Goal: Information Seeking & Learning: Learn about a topic

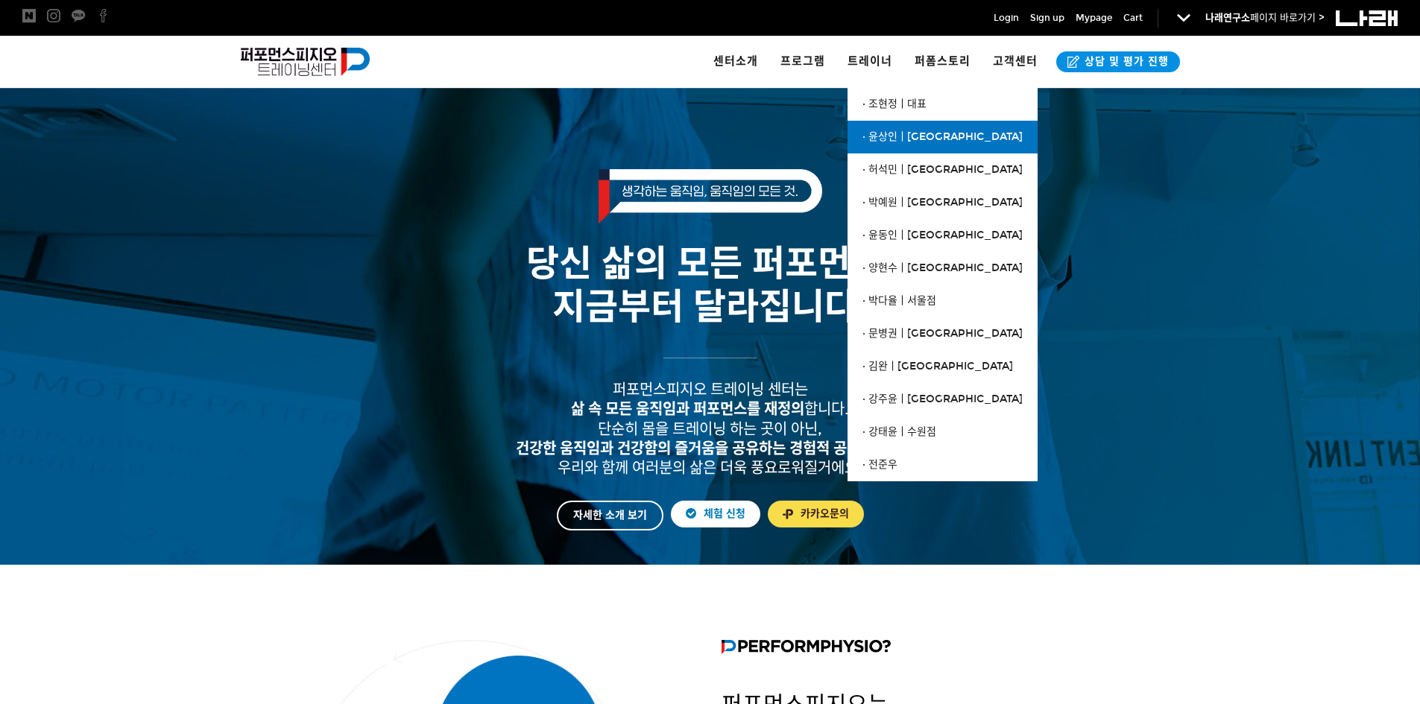
click at [906, 136] on span "· 윤상인ㅣ[GEOGRAPHIC_DATA]" at bounding box center [942, 136] width 160 height 13
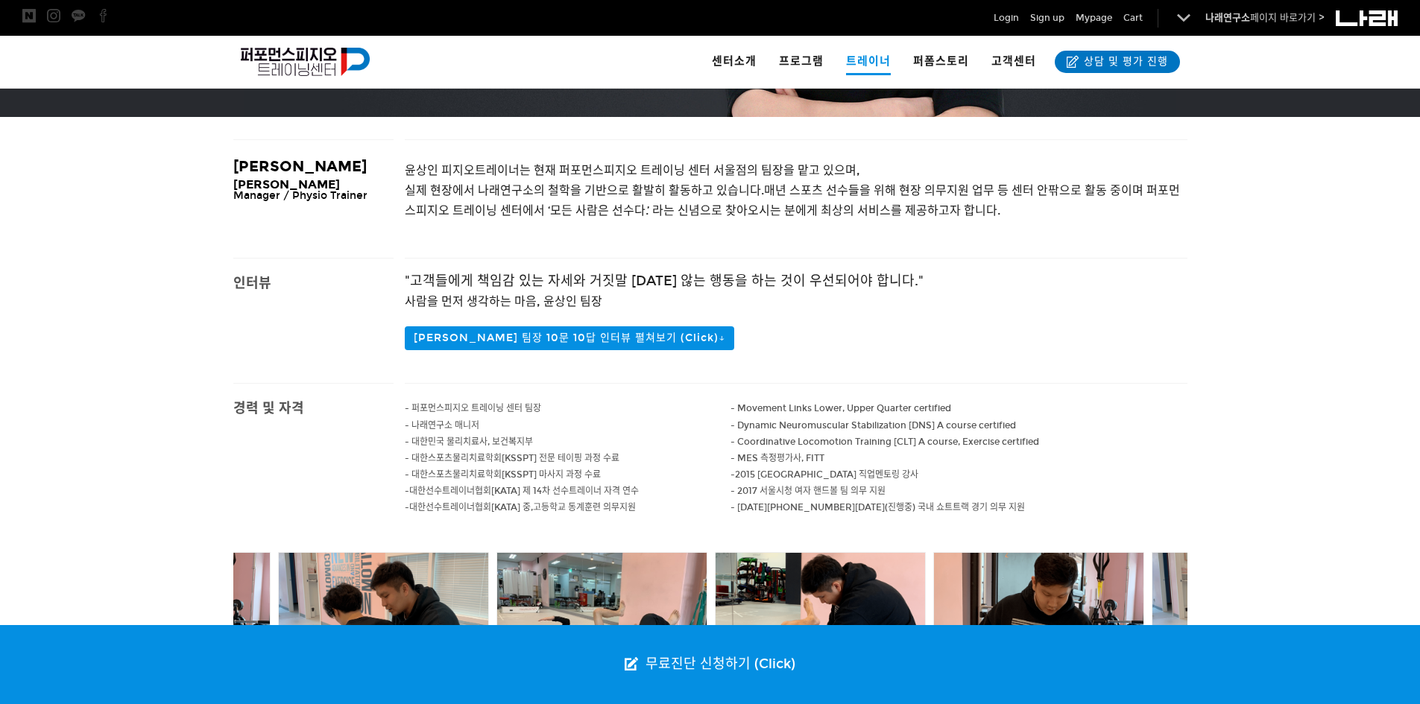
scroll to position [447, 0]
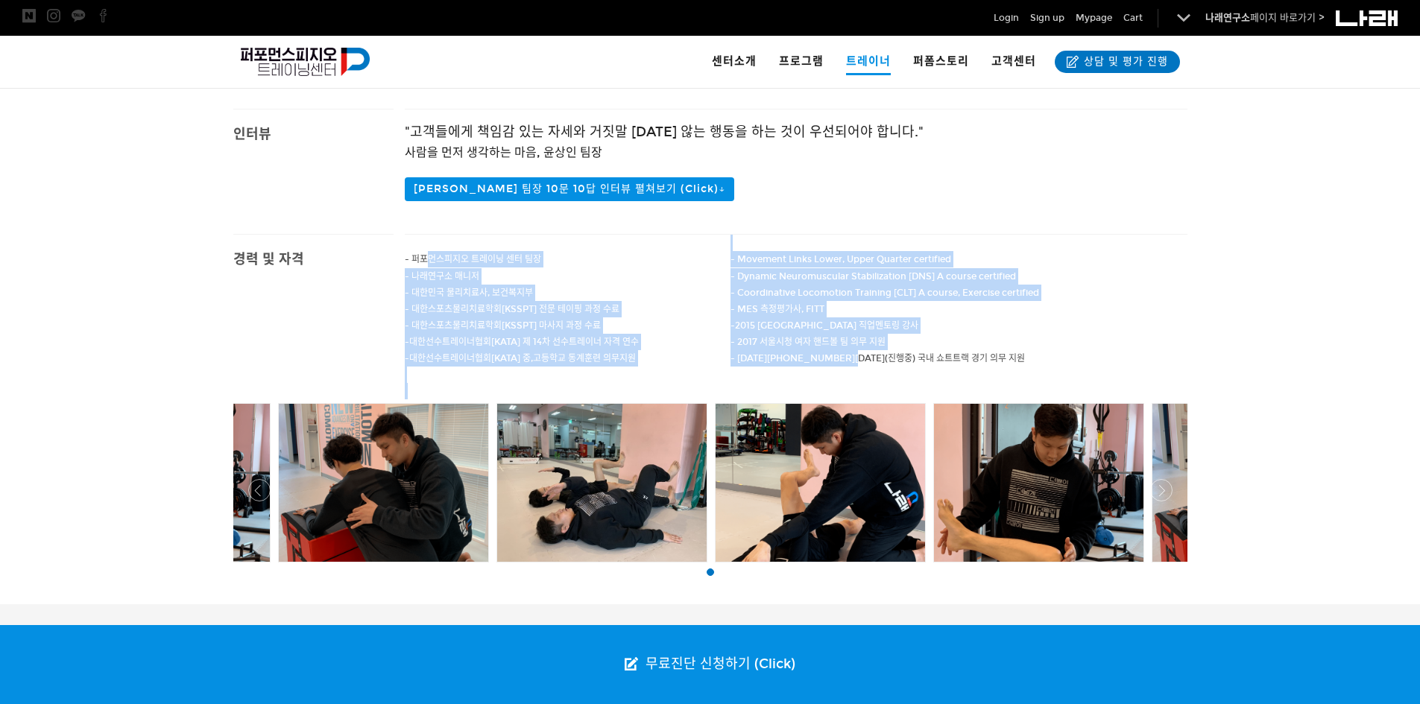
drag, startPoint x: 445, startPoint y: 261, endPoint x: 847, endPoint y: 361, distance: 414.1
click at [847, 361] on div "- 퍼포먼스피지오 트레이닝 센터 팀장 - 나래연구소 매니저 - 대한민국 물리치료사, 보건복지부 - 대한스포츠물리치료학회[KSSPT] 전문 테이…" at bounding box center [796, 317] width 783 height 165
click at [847, 361] on span "- 2016 ~ 2019(진행중) 국내 쇼트트랙 경기 의무 지원" at bounding box center [877, 358] width 294 height 10
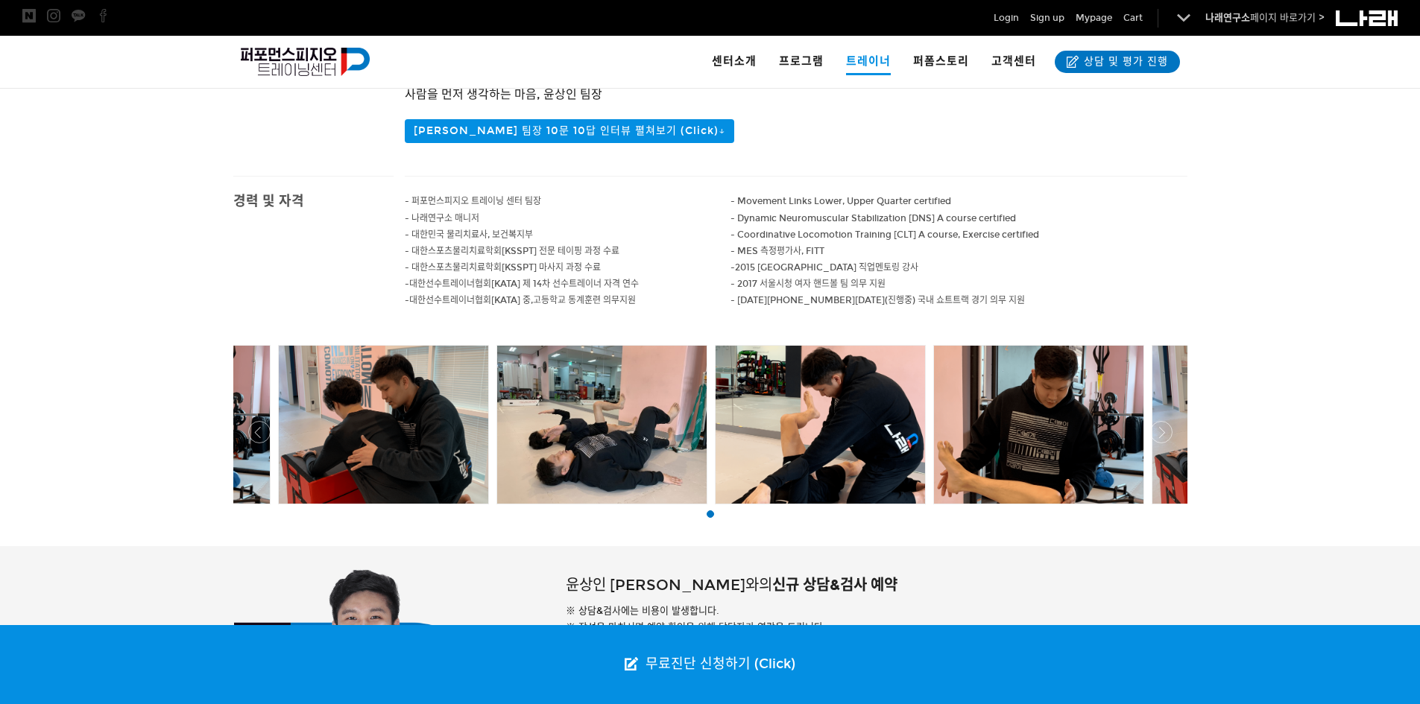
scroll to position [334, 0]
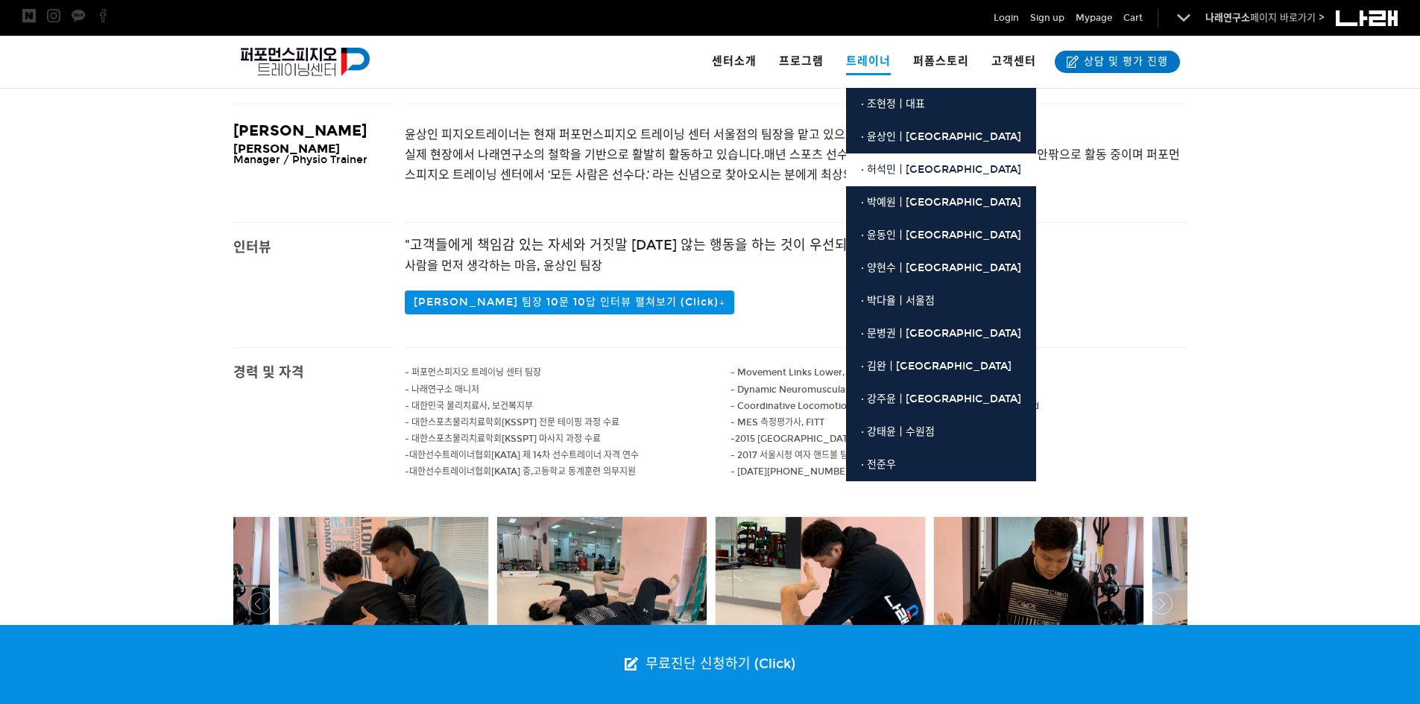
click at [923, 165] on span "· 허석민ㅣ[GEOGRAPHIC_DATA]" at bounding box center [941, 169] width 160 height 13
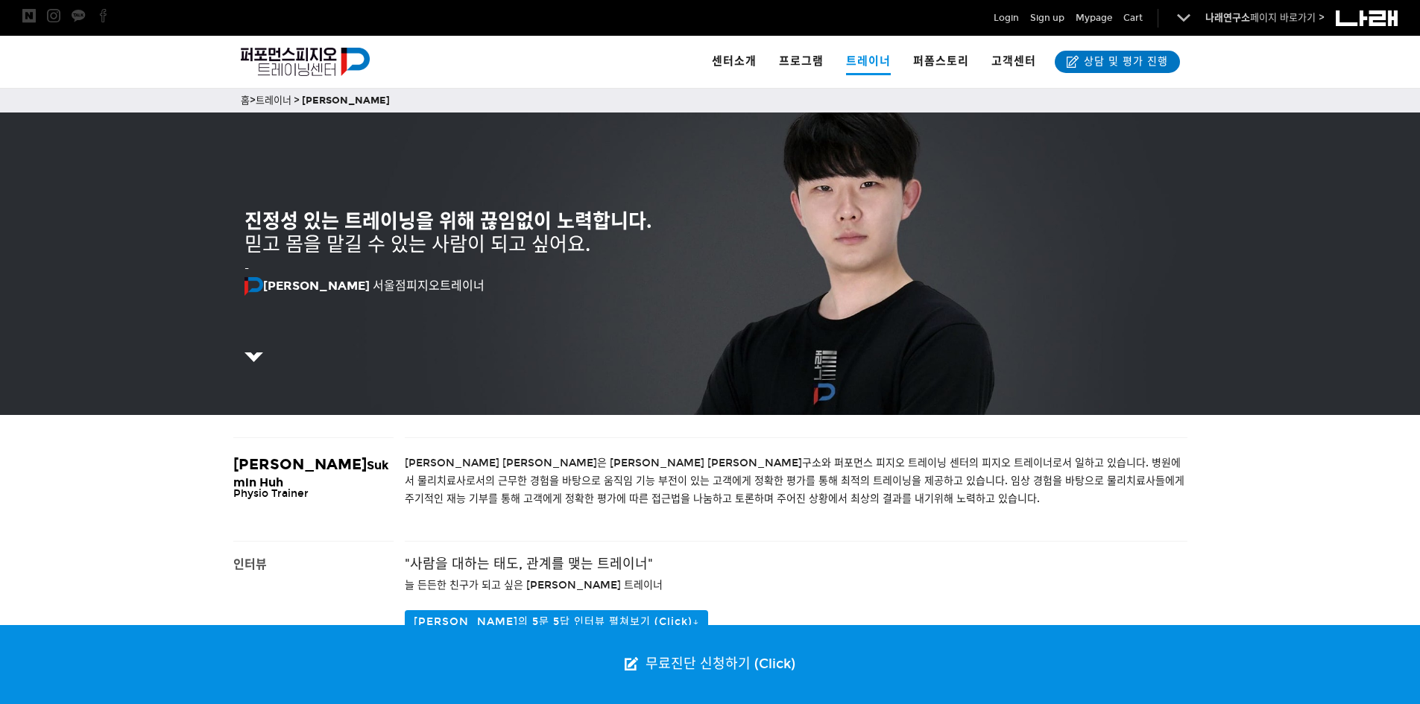
click at [249, 347] on p at bounding box center [710, 340] width 932 height 16
click at [253, 355] on img at bounding box center [253, 357] width 19 height 9
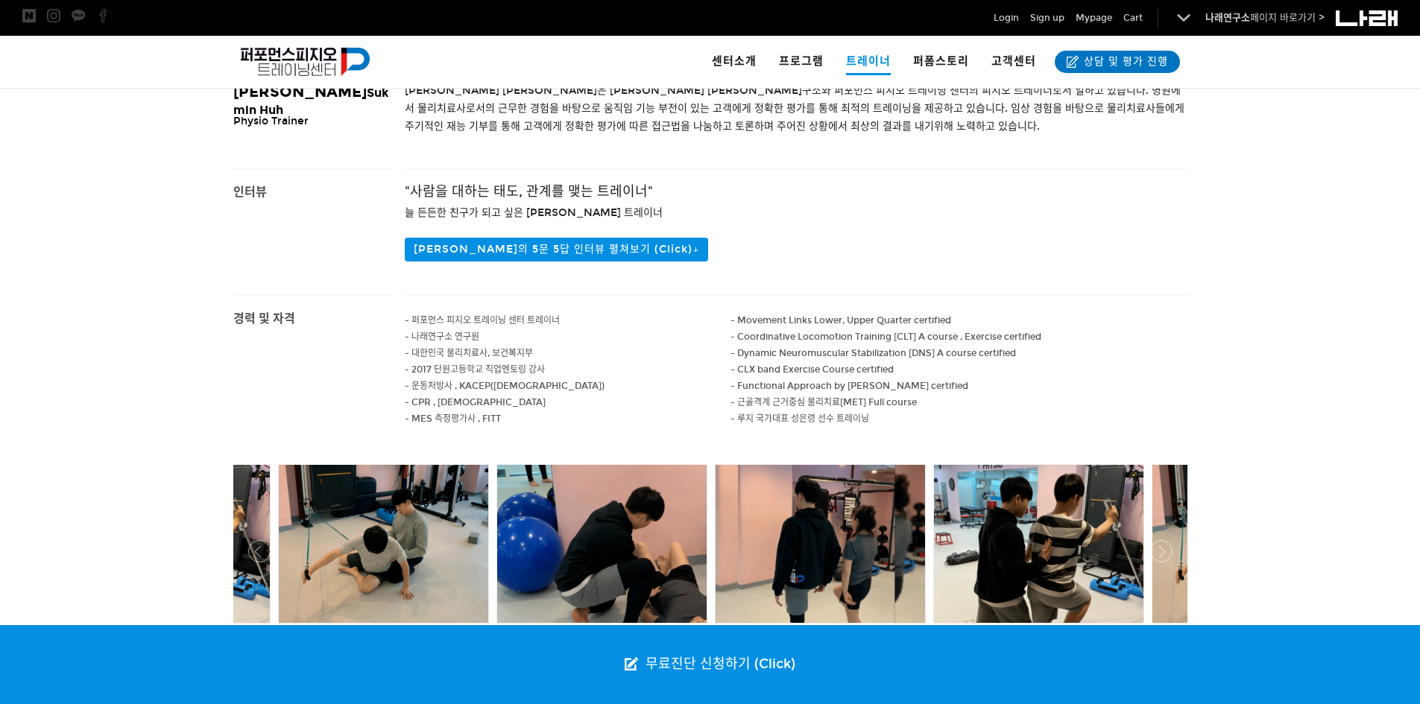
click at [253, 355] on div "경력 및 자격" at bounding box center [307, 377] width 171 height 165
click at [614, 253] on button "허석민 트레이너의 5문 5답 인터뷰 펼쳐보기 (Click)↓" at bounding box center [556, 250] width 303 height 24
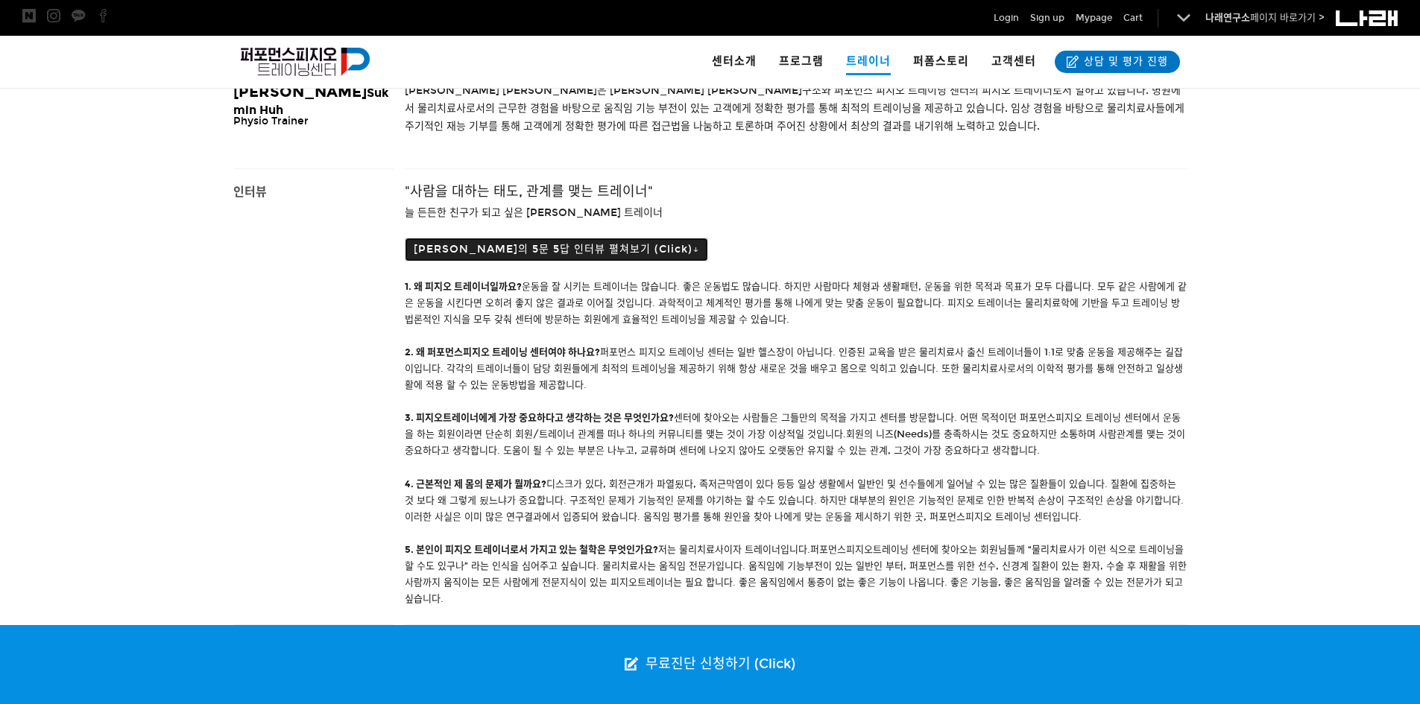
click at [614, 253] on button "허석민 트레이너의 5문 5답 인터뷰 펼쳐보기 (Click)↓" at bounding box center [556, 250] width 303 height 24
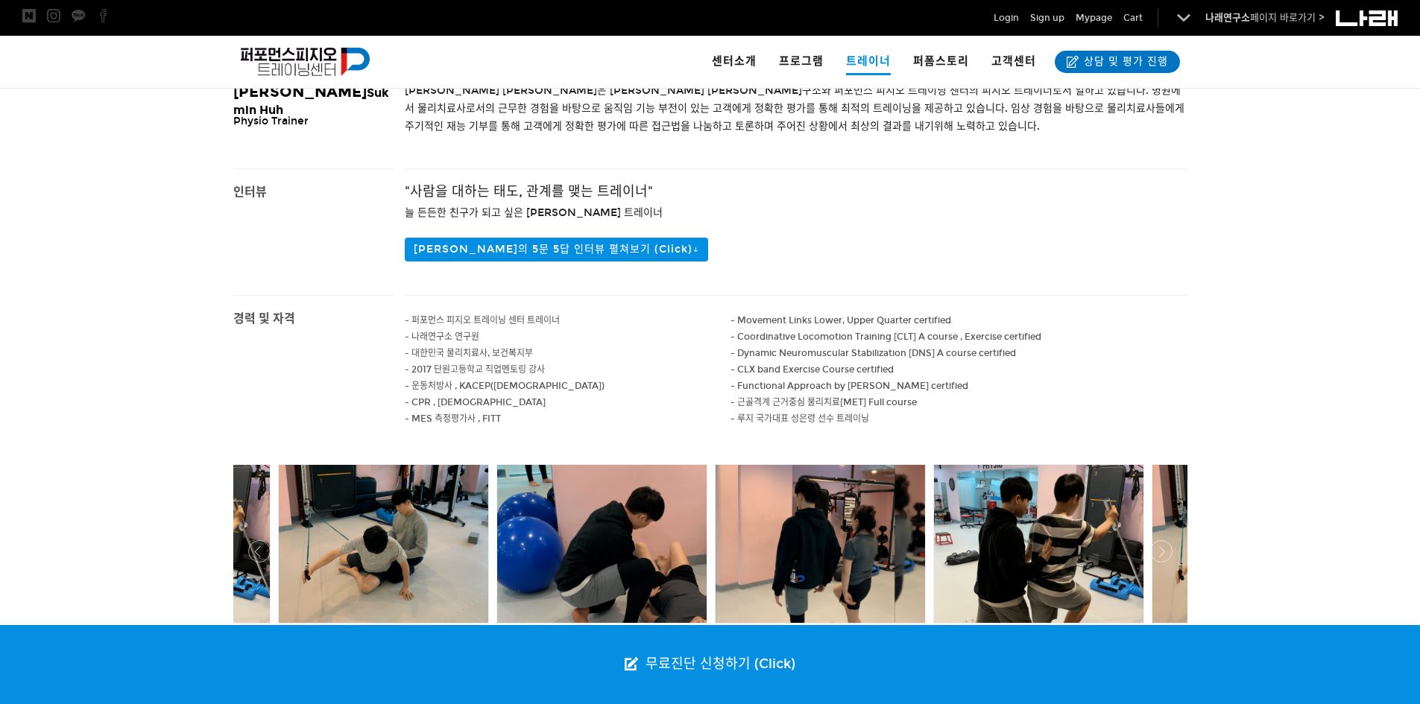
click at [496, 328] on p "- 퍼포먼스 피지오 트레이닝 센터 트레이너" at bounding box center [568, 320] width 326 height 16
click at [492, 320] on span "- 퍼포먼스 피지오 트레이닝 센터 트레이너" at bounding box center [482, 320] width 155 height 10
click at [489, 392] on p "- 운동처방사 , KACEP(대한운동사협회)" at bounding box center [568, 386] width 326 height 16
drag, startPoint x: 489, startPoint y: 408, endPoint x: 489, endPoint y: 423, distance: 14.9
click at [489, 423] on div "- 퍼포먼스 피지오 트레이닝 센터 트레이너 - 나래연구소 연구원 - 대한민국 물리치료사, 보건복지부 - 2017 단원고등학교 직업멘토링 강사 …" at bounding box center [568, 378] width 326 height 165
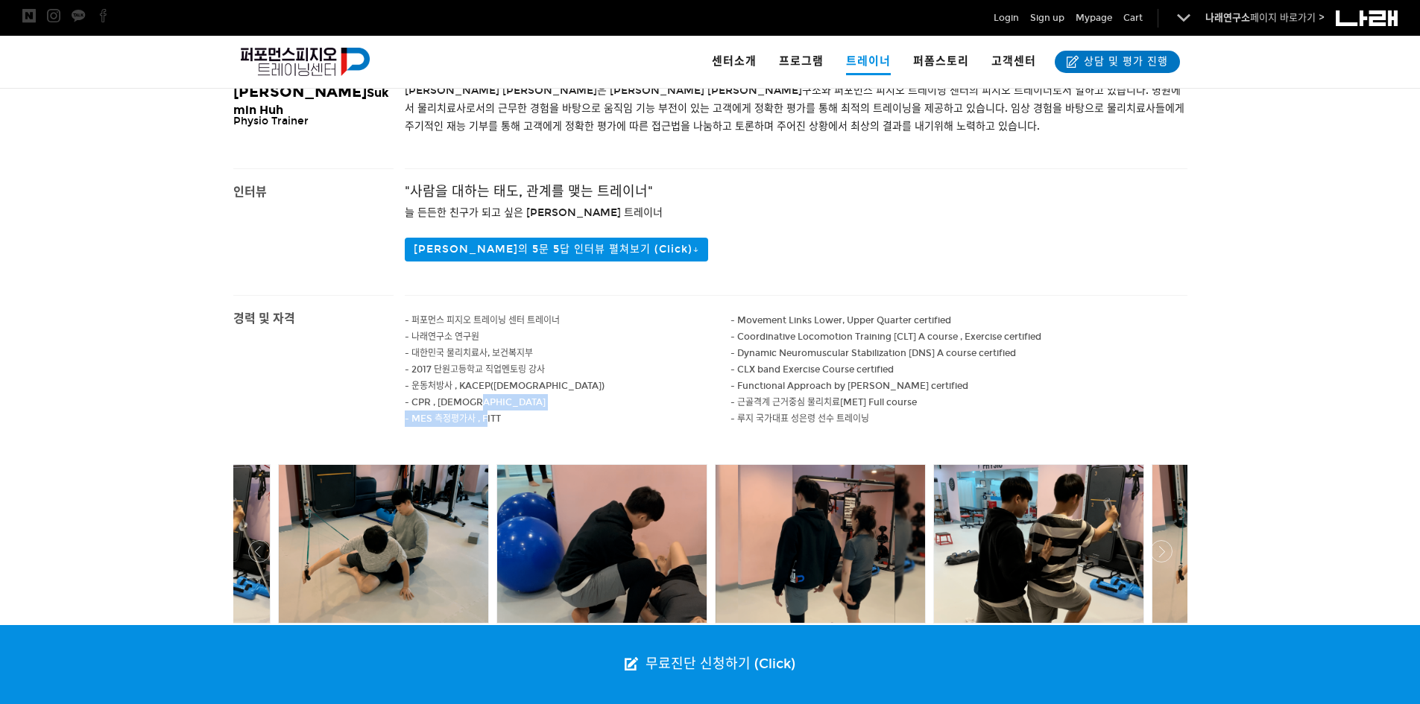
click at [489, 423] on span "- MES 측정평가사 , FITT" at bounding box center [453, 419] width 96 height 10
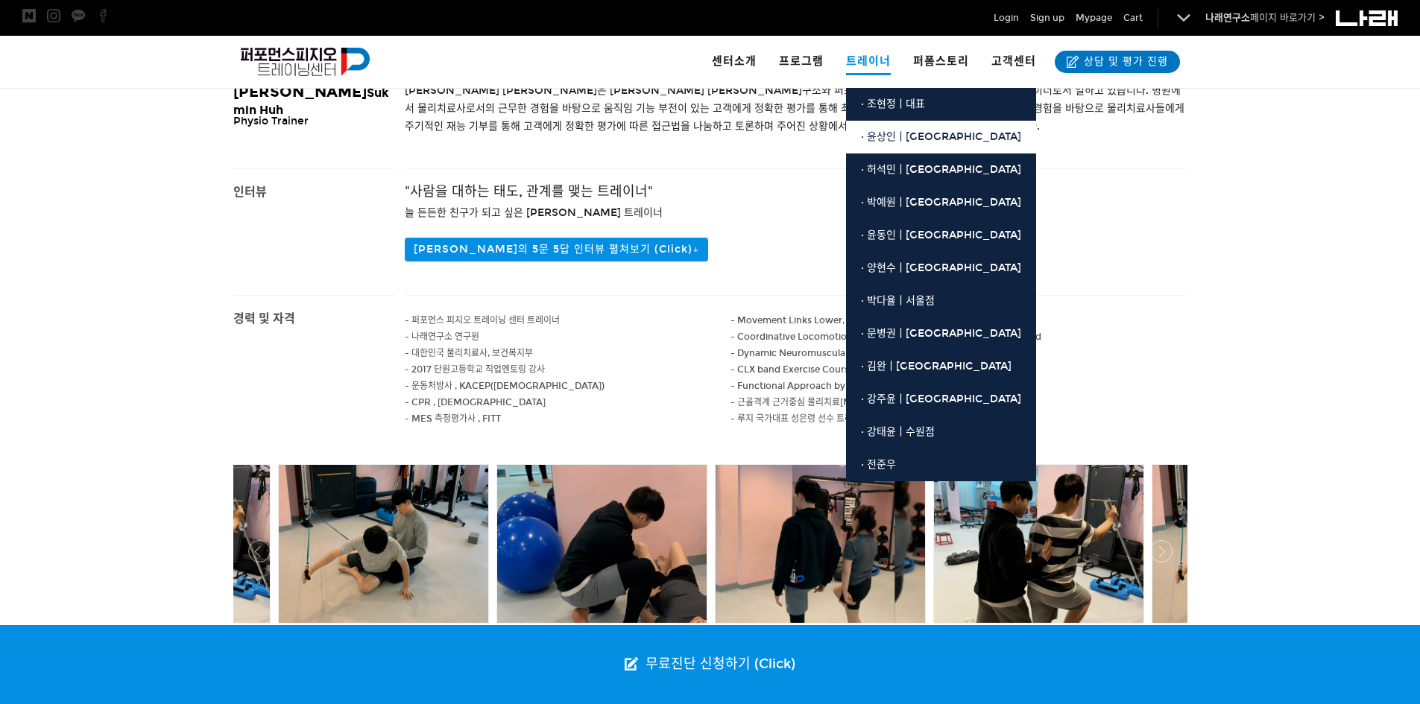
click at [911, 145] on link "· 윤상인ㅣ[GEOGRAPHIC_DATA]" at bounding box center [941, 137] width 190 height 33
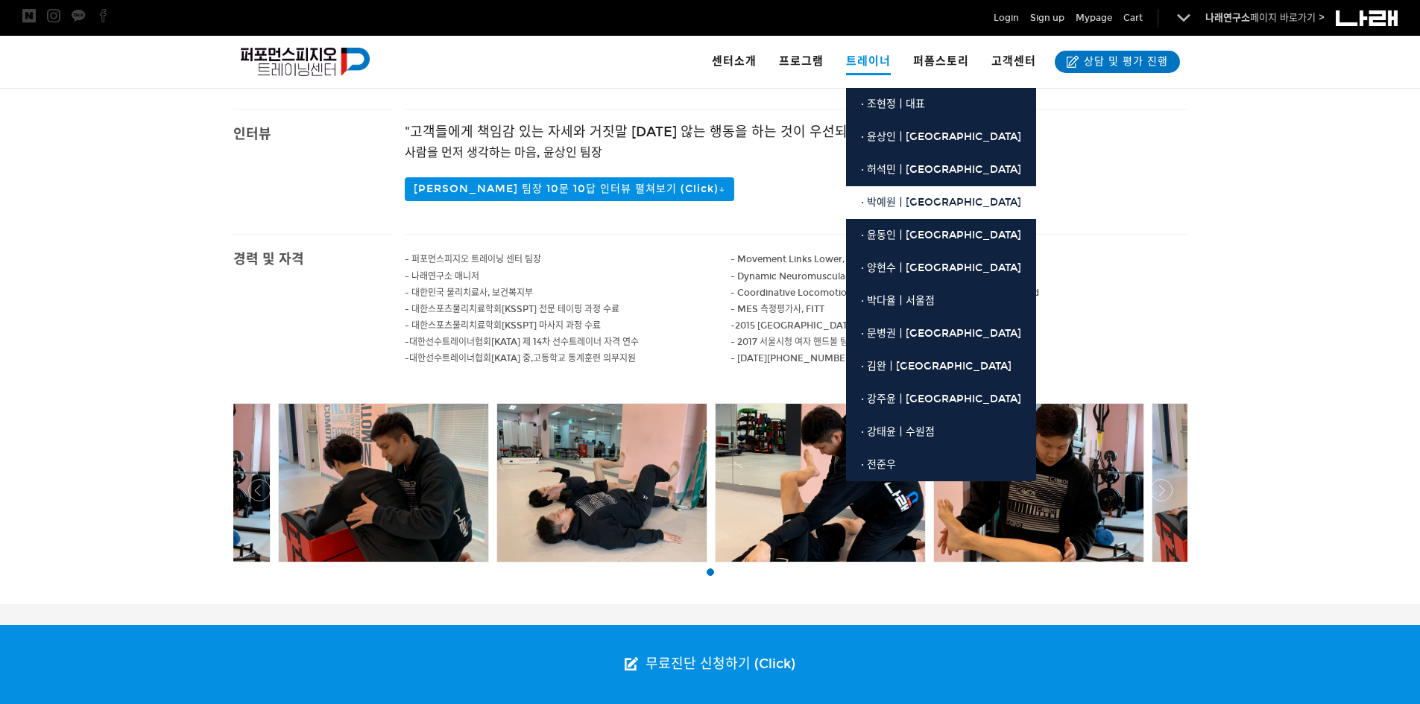
click at [932, 196] on span "· 박예원ㅣ[GEOGRAPHIC_DATA]" at bounding box center [941, 202] width 160 height 13
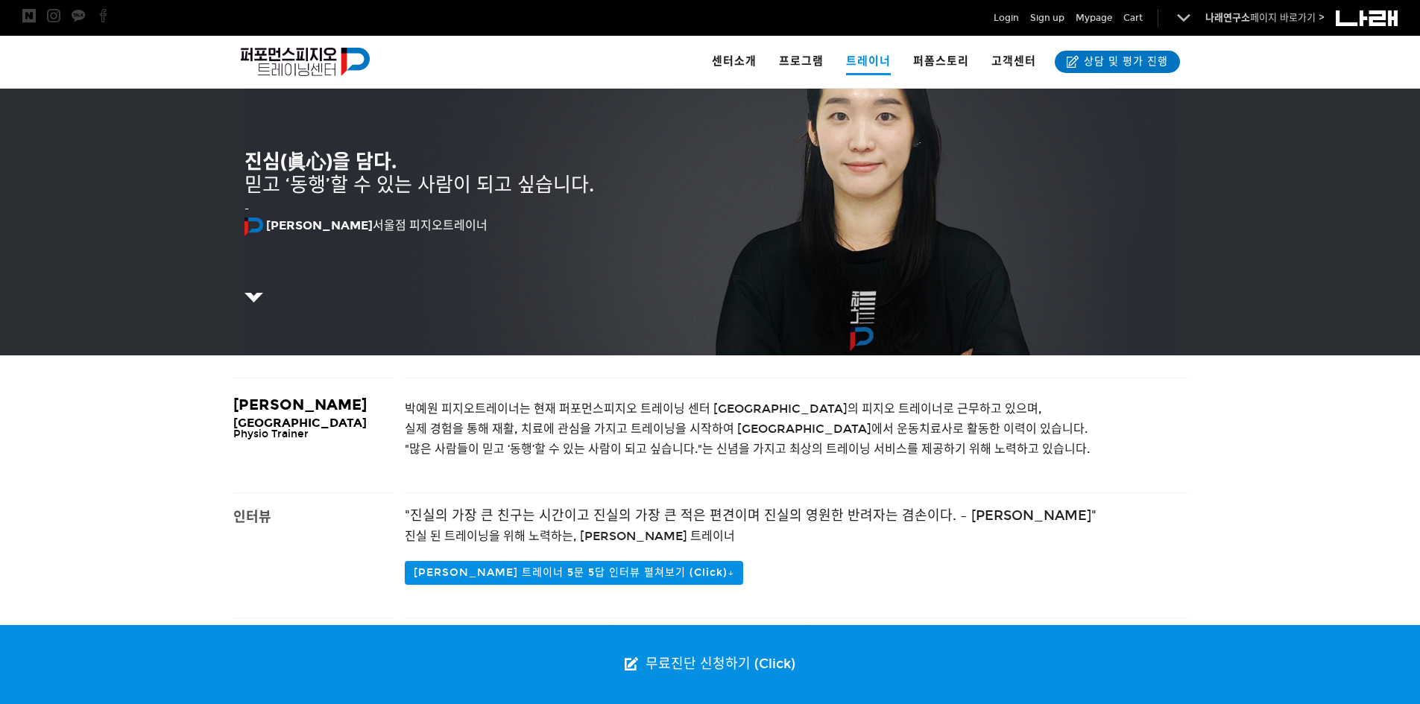
scroll to position [522, 0]
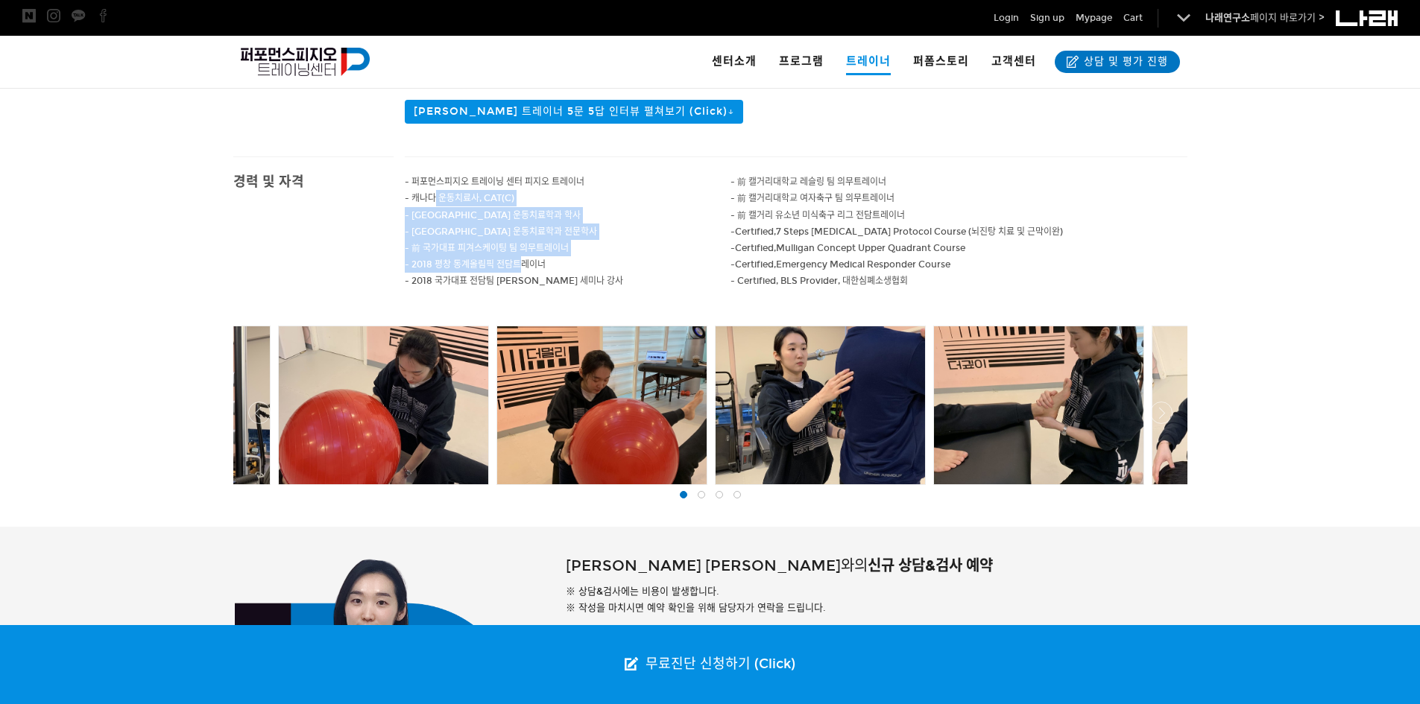
drag, startPoint x: 434, startPoint y: 192, endPoint x: 524, endPoint y: 259, distance: 112.4
click at [524, 259] on div "- 퍼포먼스피지오 [GEOGRAPHIC_DATA] 피지오 트레이너 - 캐나다 운동치료사, CAT(C) - [GEOGRAPHIC_DATA] 운동…" at bounding box center [568, 239] width 326 height 165
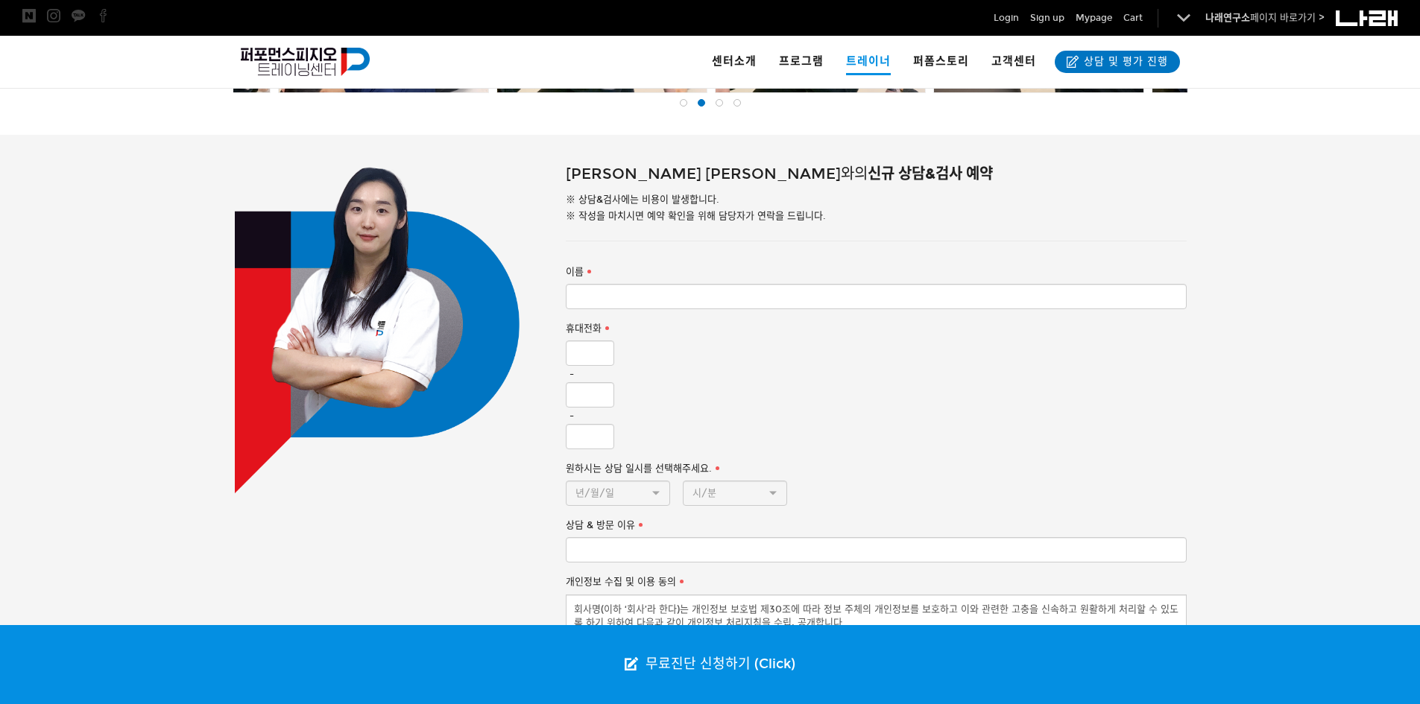
scroll to position [1150, 0]
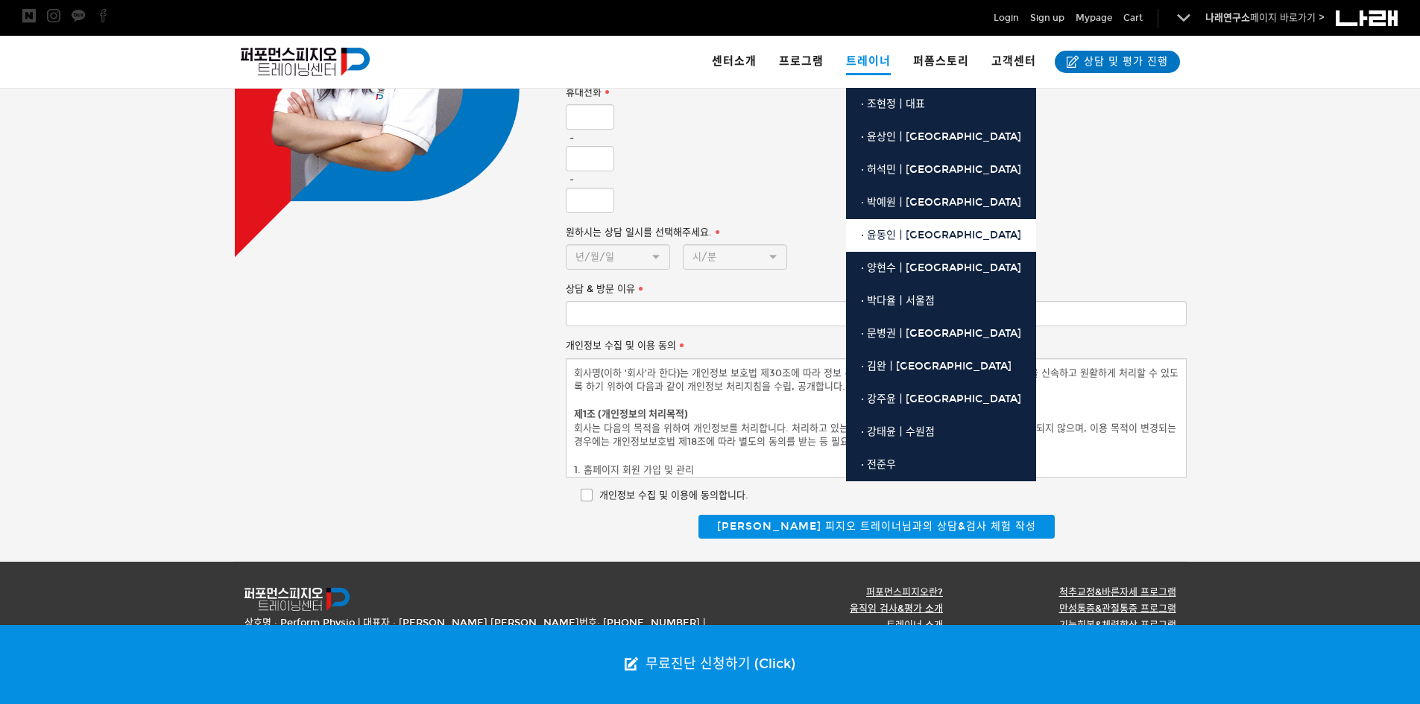
click at [912, 235] on span "· 윤동인ㅣ[GEOGRAPHIC_DATA]" at bounding box center [941, 235] width 160 height 13
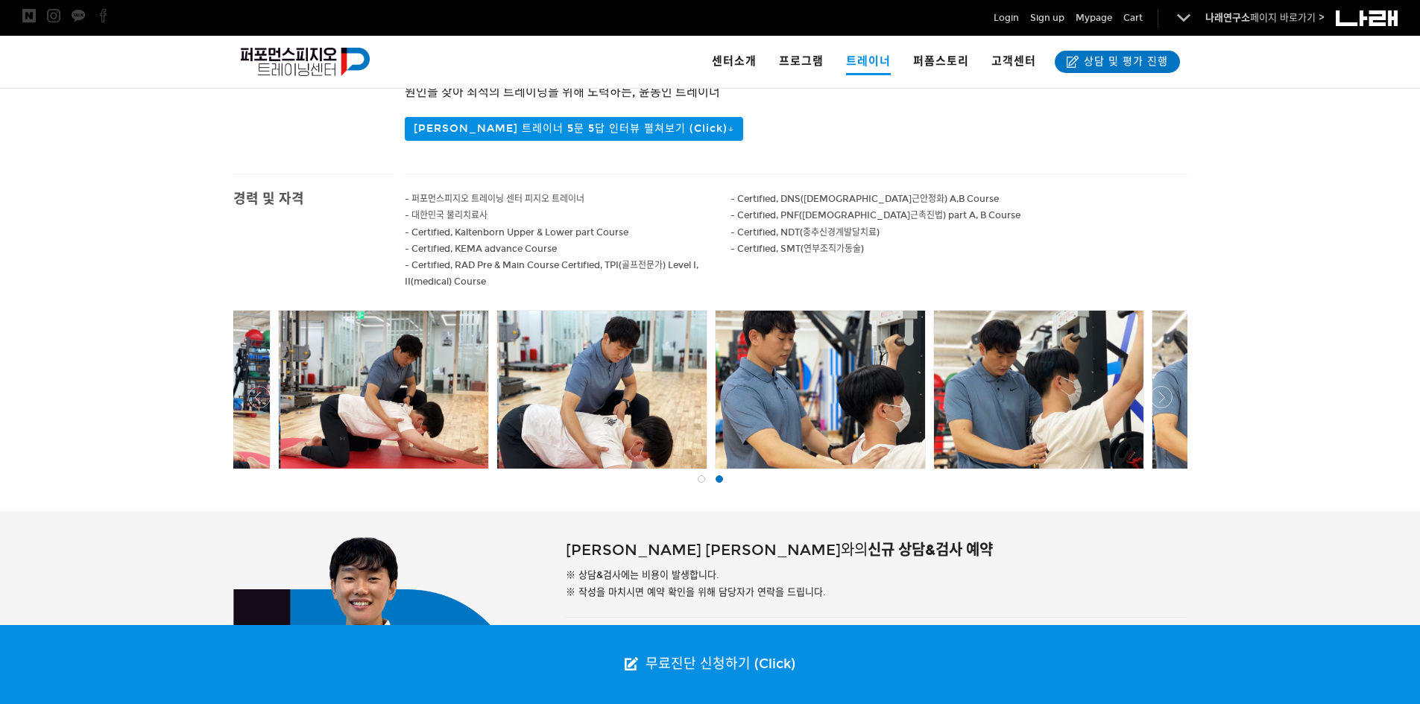
scroll to position [522, 0]
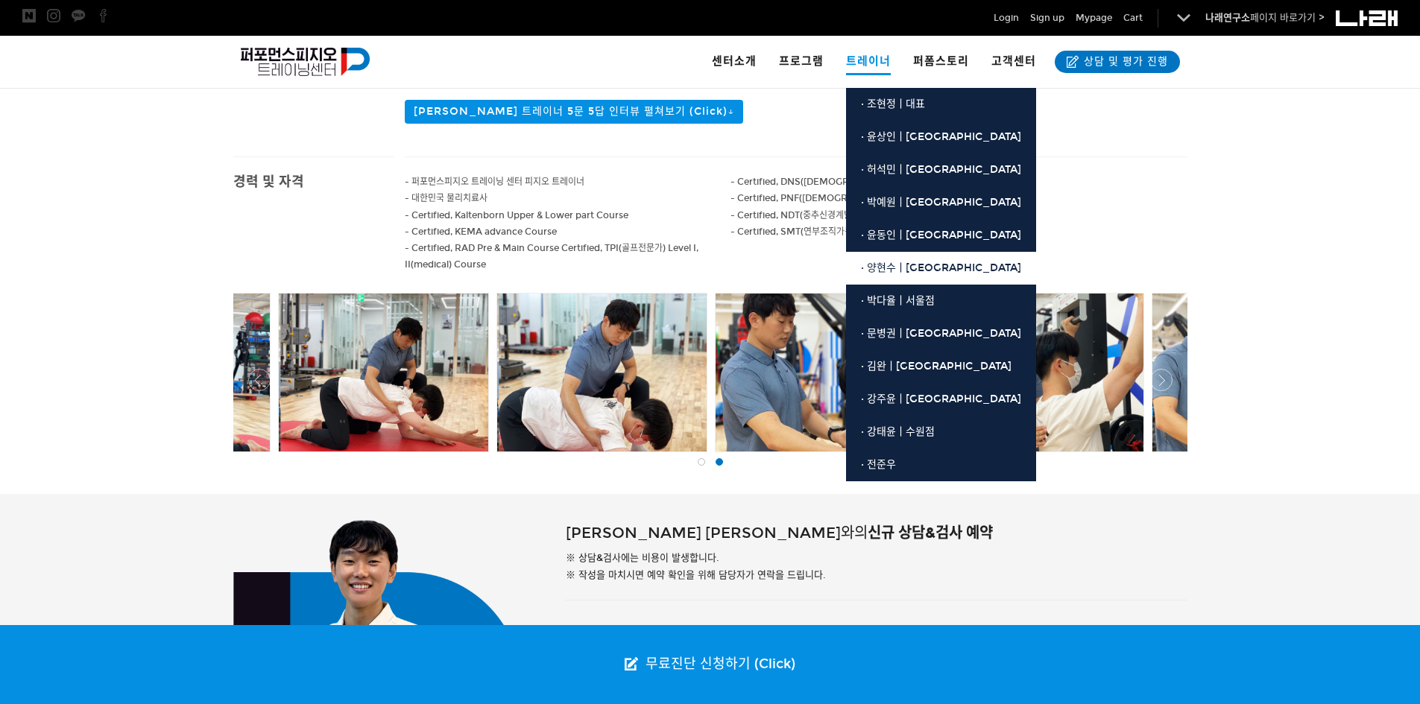
click at [901, 276] on link "· 양현수ㅣ[GEOGRAPHIC_DATA]" at bounding box center [941, 268] width 190 height 33
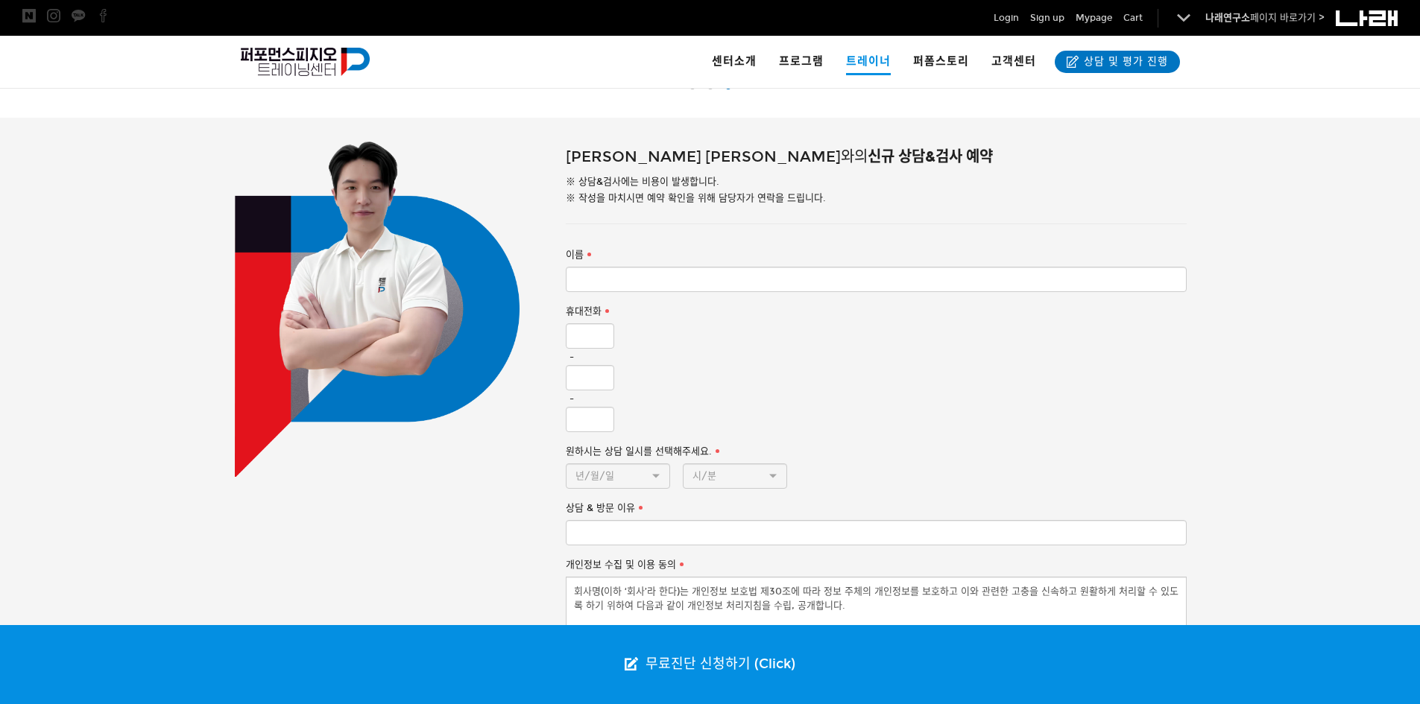
scroll to position [671, 0]
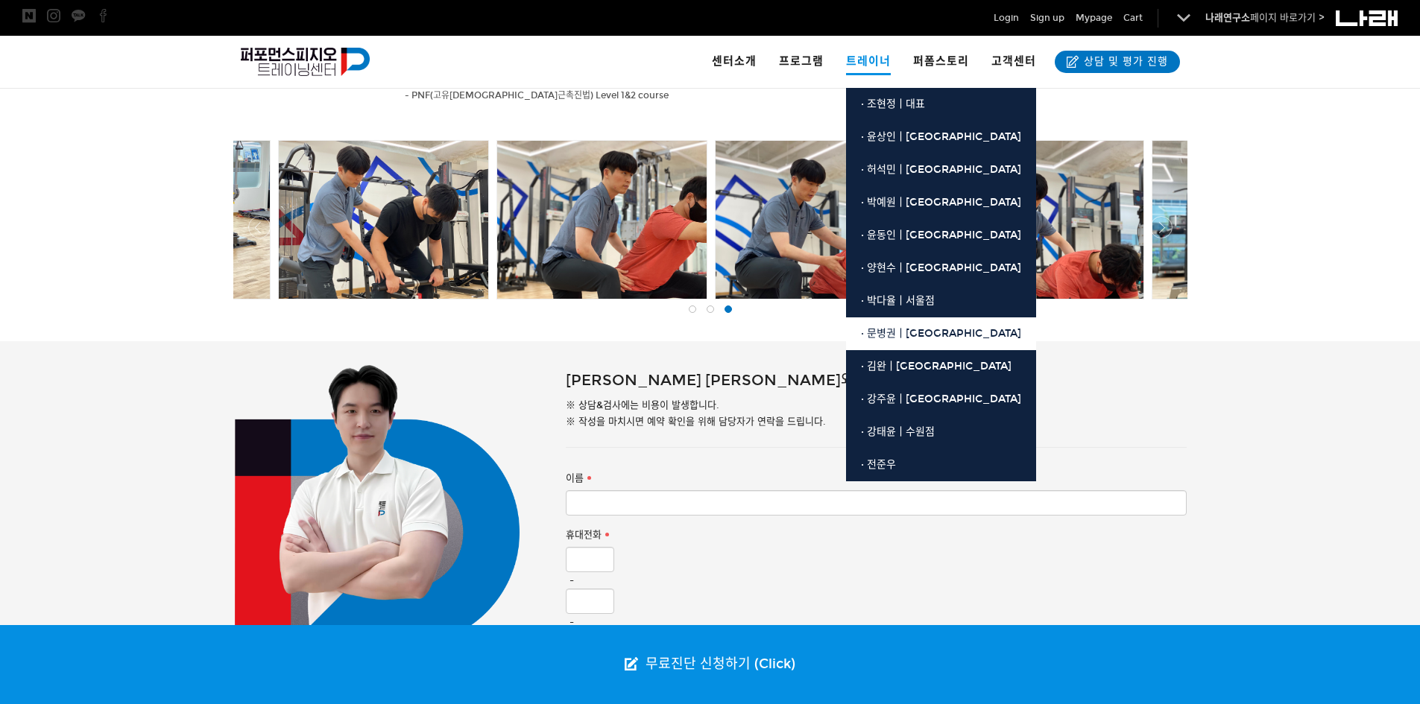
click at [907, 344] on link "· 문병권ㅣ[GEOGRAPHIC_DATA]" at bounding box center [941, 334] width 190 height 33
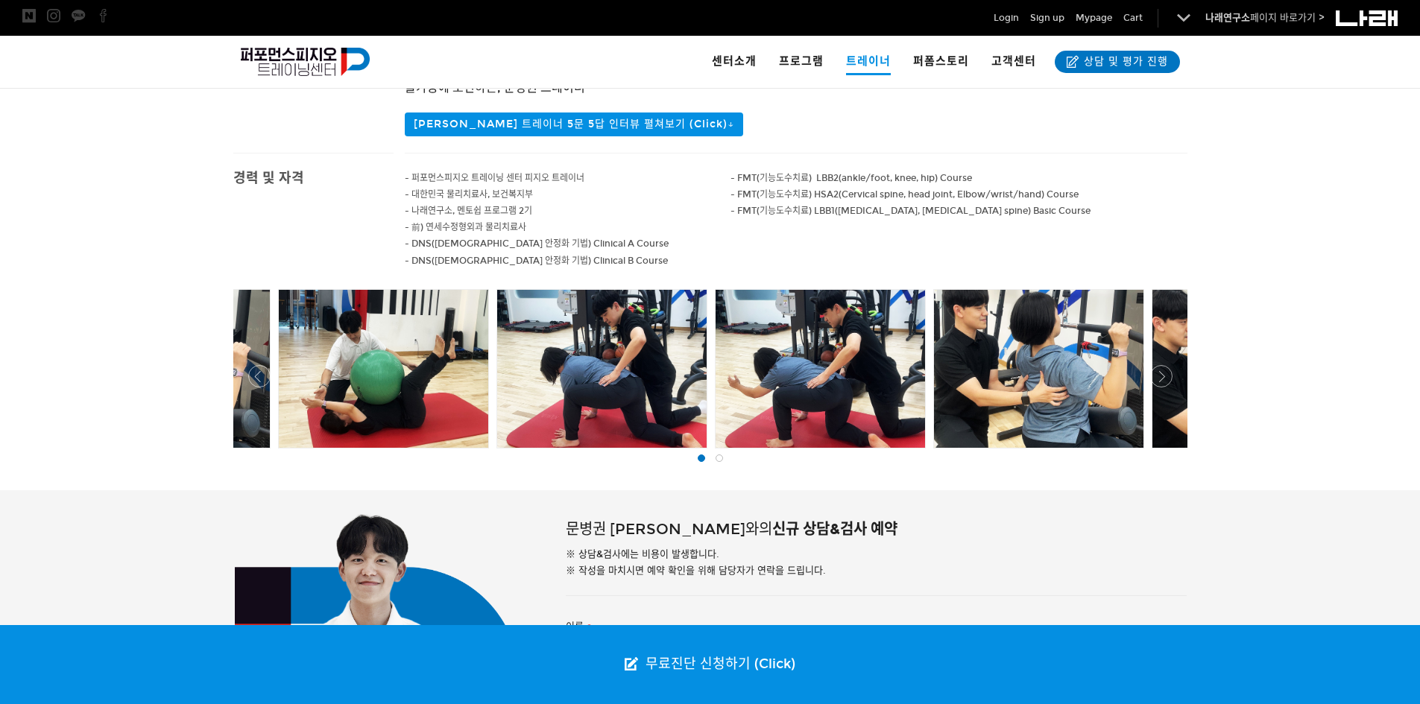
scroll to position [522, 0]
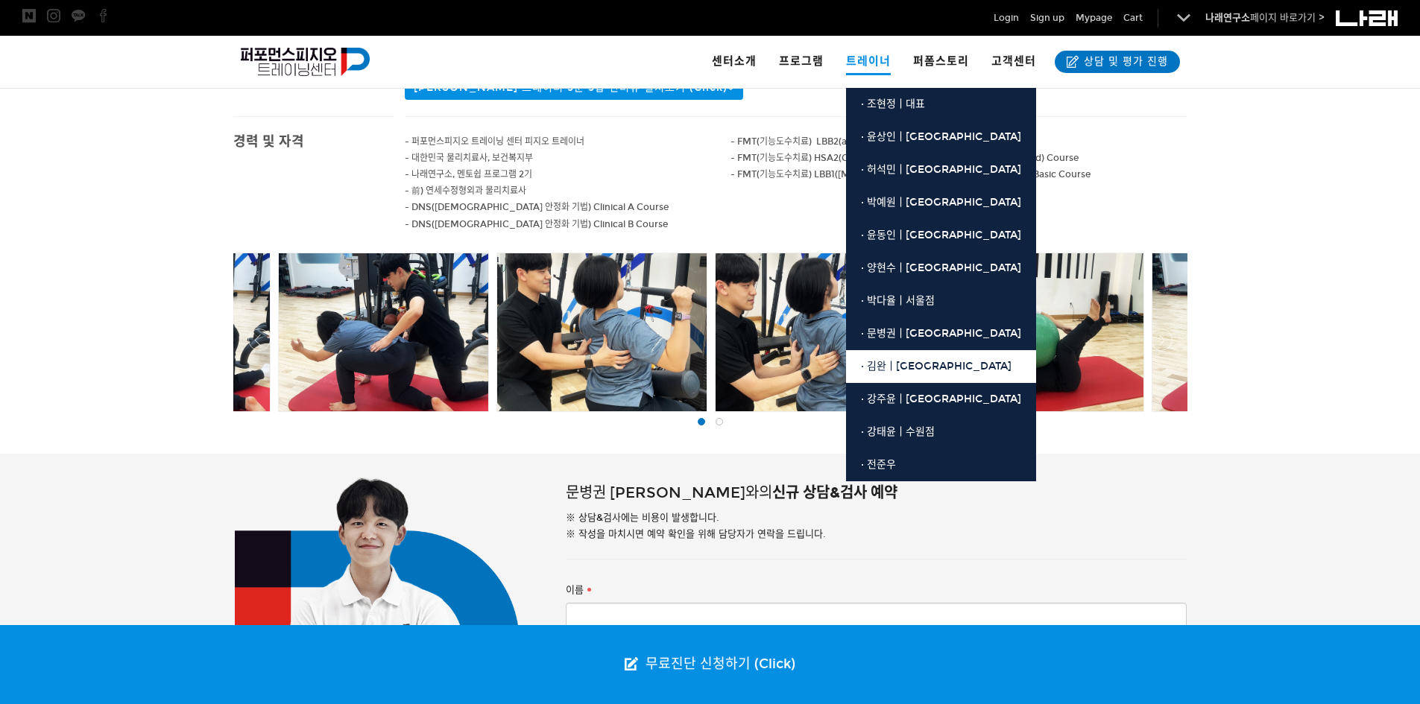
click at [937, 376] on link "· 김완ㅣ[GEOGRAPHIC_DATA]" at bounding box center [941, 366] width 190 height 33
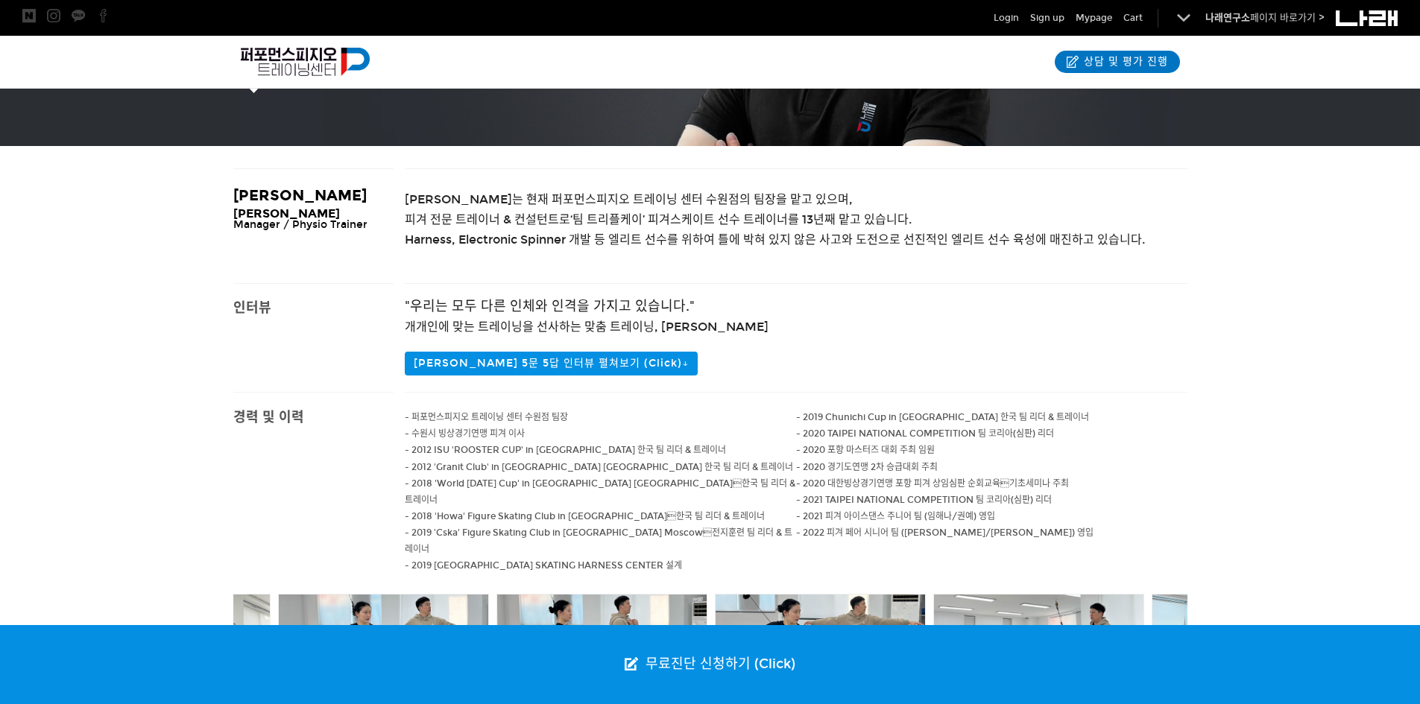
scroll to position [522, 0]
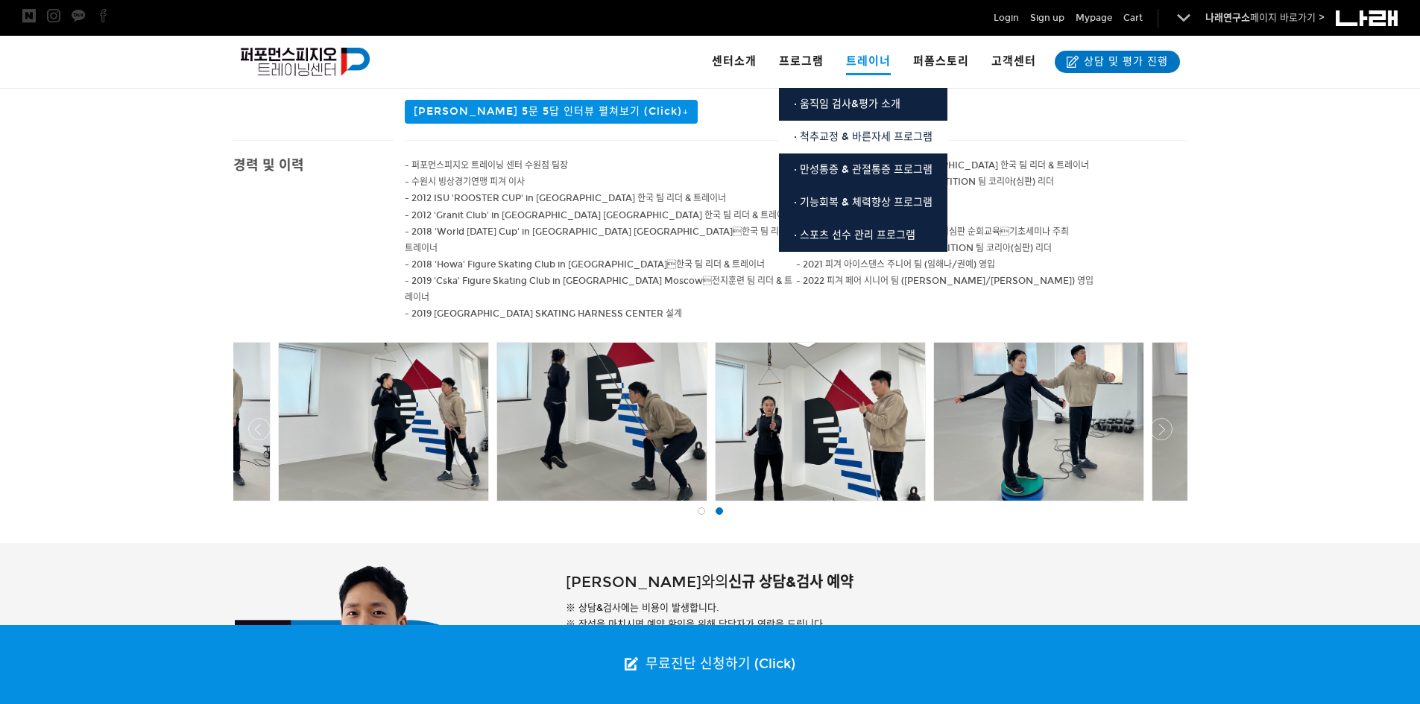
click at [868, 146] on link "· 척추교정 & 바른자세 프로그램" at bounding box center [863, 137] width 168 height 33
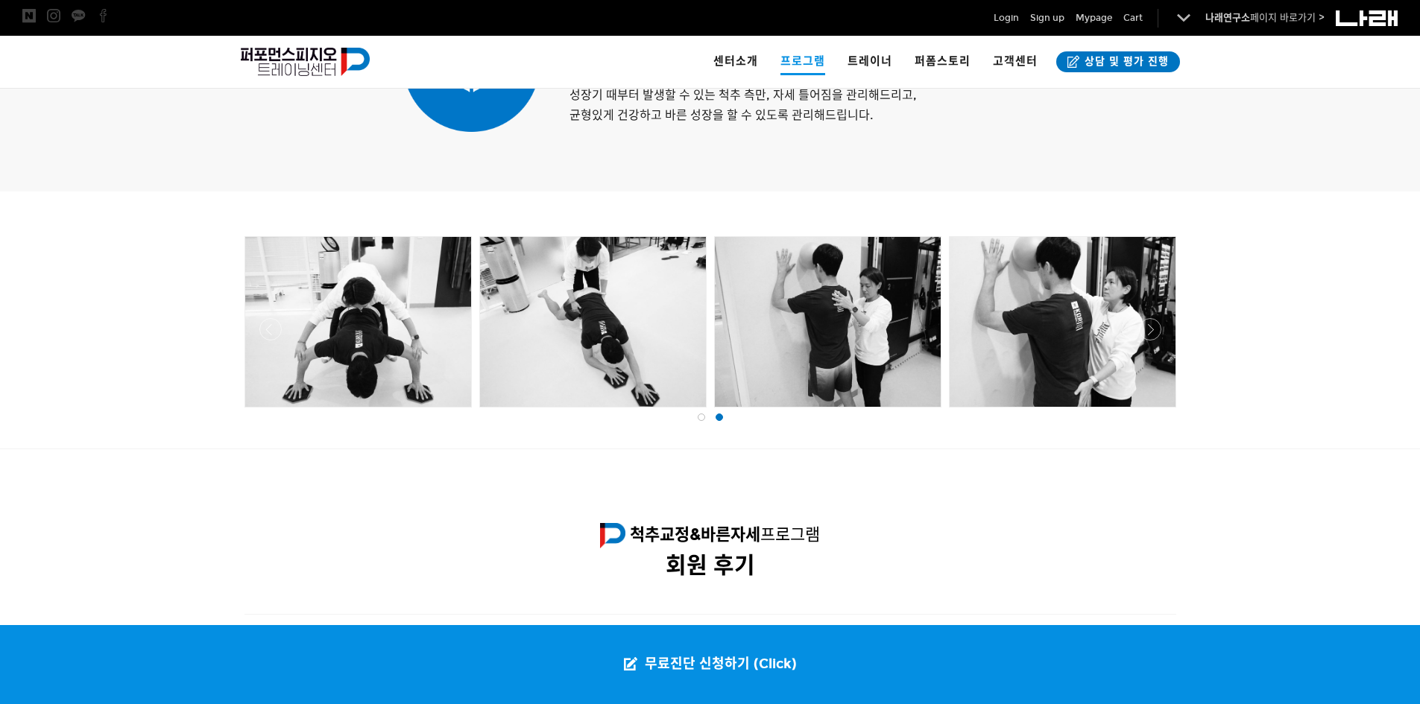
scroll to position [1938, 0]
